Goal: Find contact information: Find contact information

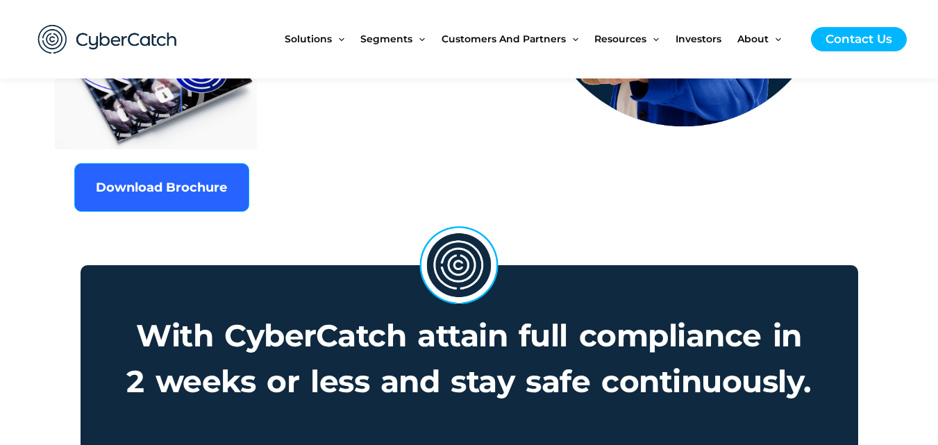
scroll to position [1041, 0]
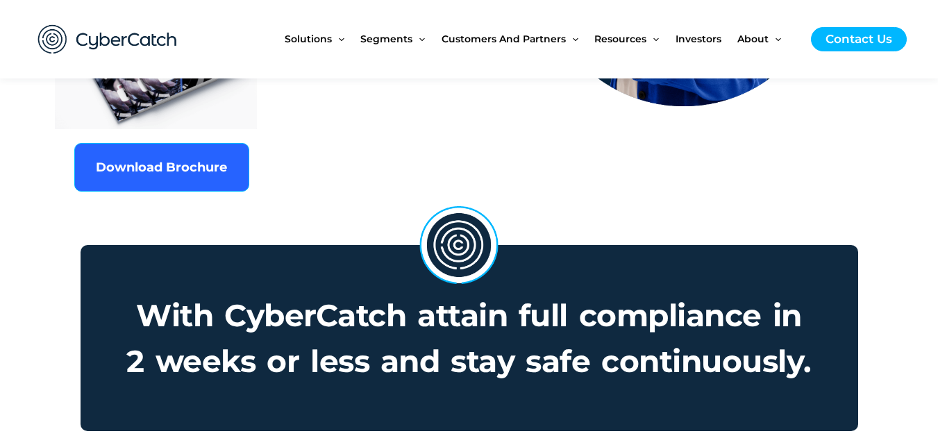
drag, startPoint x: 761, startPoint y: 33, endPoint x: 564, endPoint y: 86, distance: 204.3
click at [428, 143] on div "Download Brochure" at bounding box center [268, 167] width 389 height 49
drag, startPoint x: 773, startPoint y: 37, endPoint x: 628, endPoint y: 87, distance: 153.0
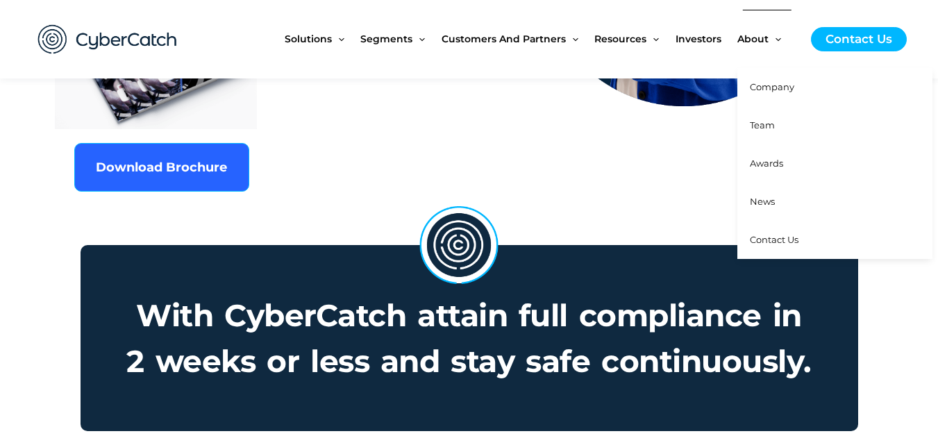
drag, startPoint x: 753, startPoint y: 41, endPoint x: 800, endPoint y: 64, distance: 52.5
click at [797, 64] on link "About" at bounding box center [767, 39] width 60 height 58
